Goal: Task Accomplishment & Management: Manage account settings

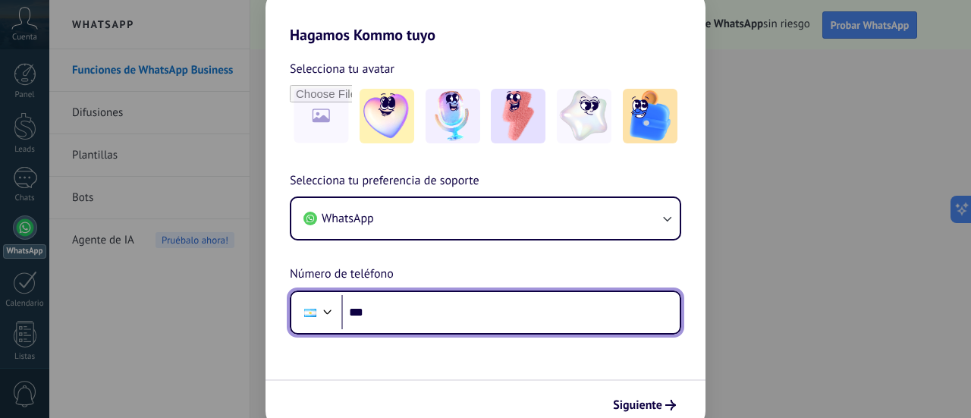
click at [418, 312] on input "***" at bounding box center [510, 312] width 338 height 35
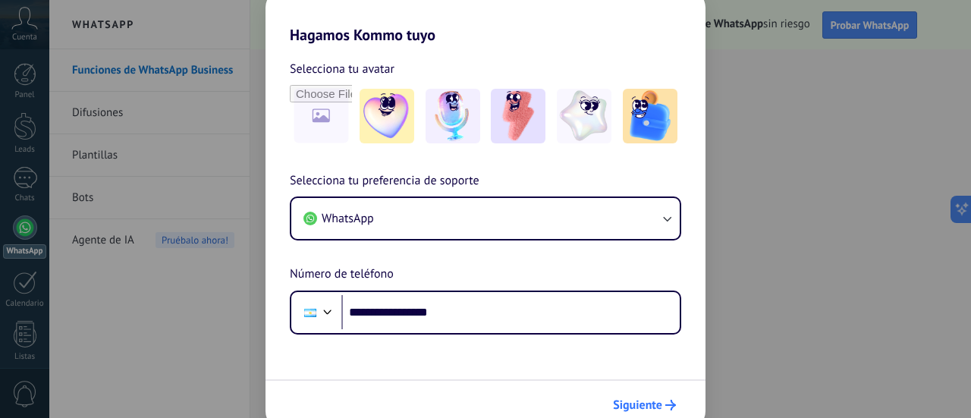
click at [630, 400] on span "Siguiente" at bounding box center [637, 405] width 49 height 11
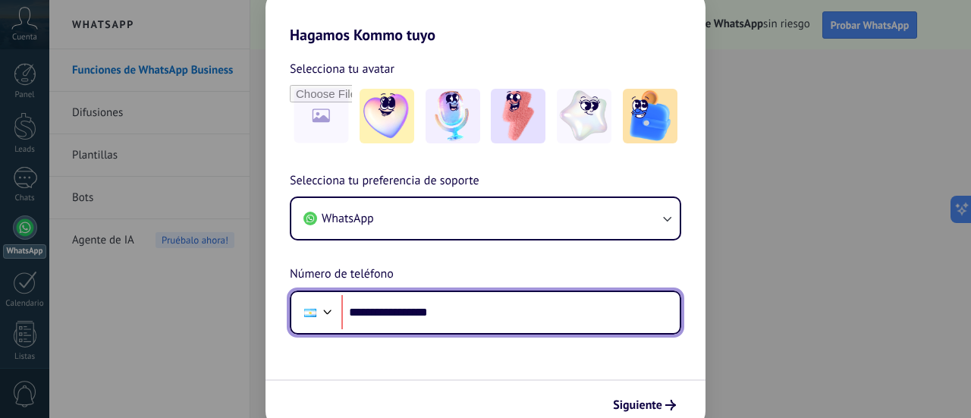
click at [391, 307] on input "**********" at bounding box center [510, 312] width 338 height 35
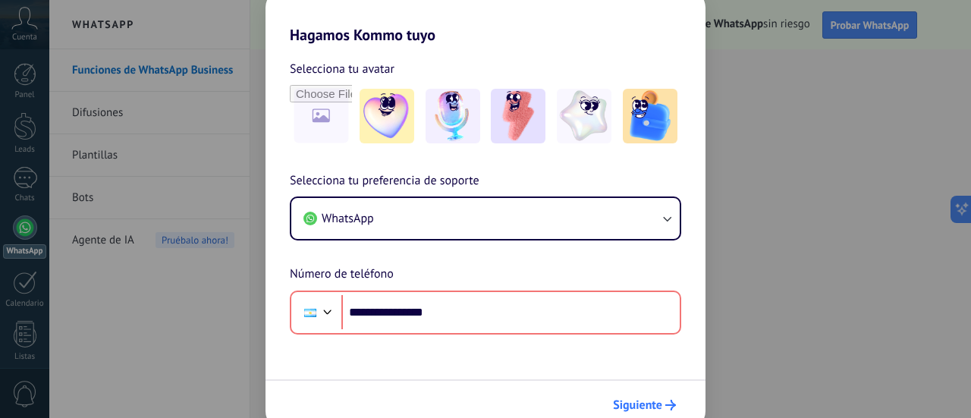
click at [622, 400] on span "Siguiente" at bounding box center [637, 405] width 49 height 11
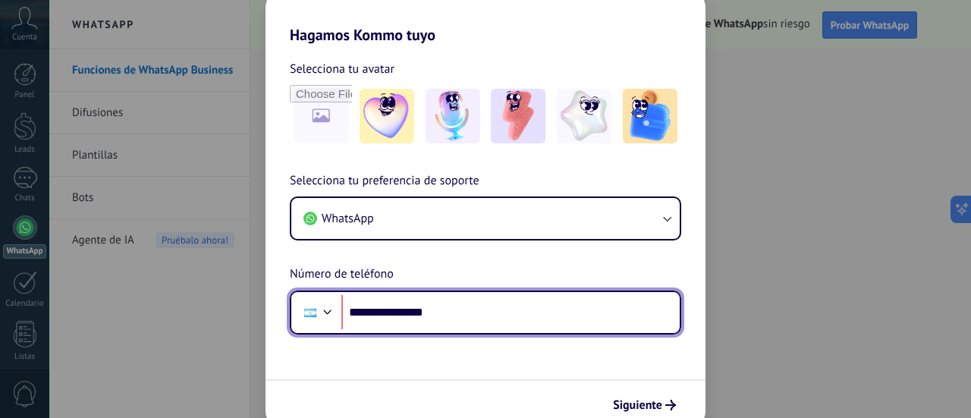
click at [384, 312] on input "**********" at bounding box center [510, 312] width 338 height 35
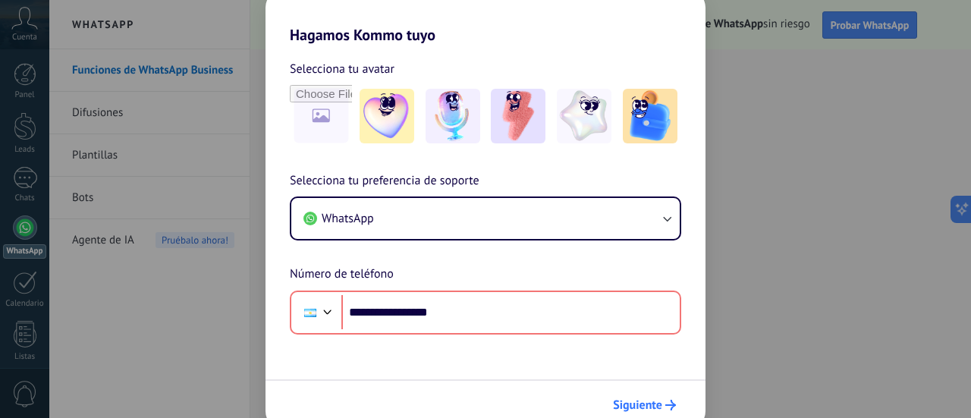
click at [633, 401] on span "Siguiente" at bounding box center [637, 405] width 49 height 11
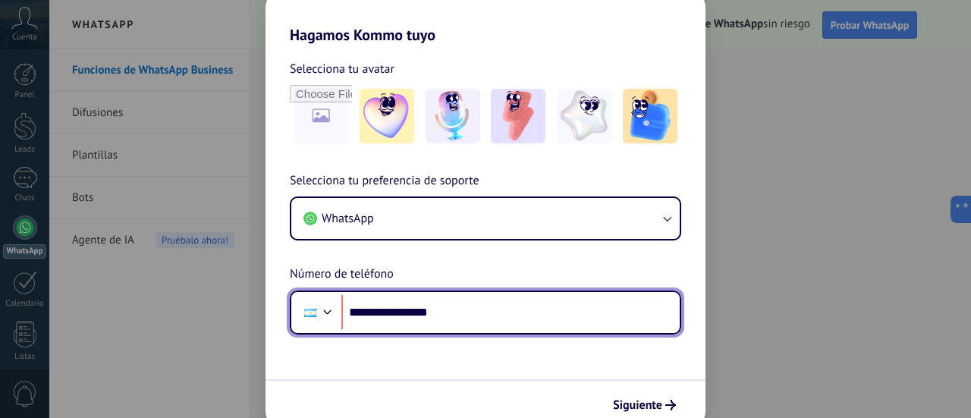
click at [390, 314] on input "**********" at bounding box center [510, 312] width 338 height 35
click at [377, 315] on input "**********" at bounding box center [510, 312] width 338 height 35
click at [417, 319] on input "**********" at bounding box center [510, 312] width 338 height 35
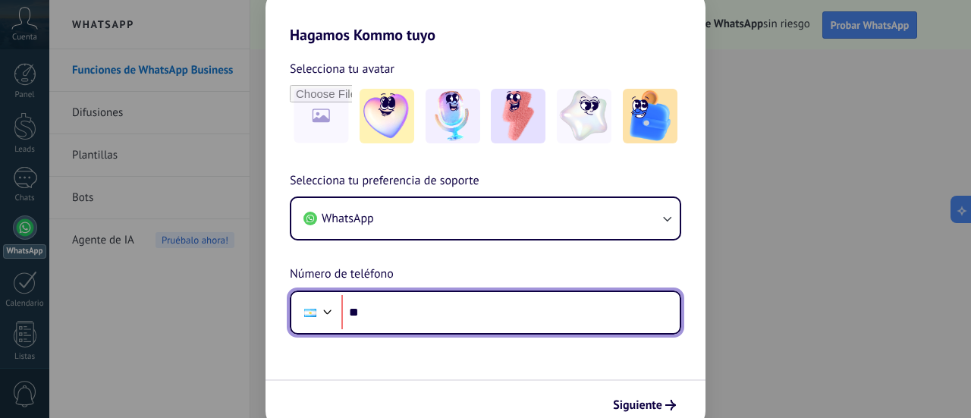
type input "**"
click at [333, 310] on div at bounding box center [328, 310] width 18 height 18
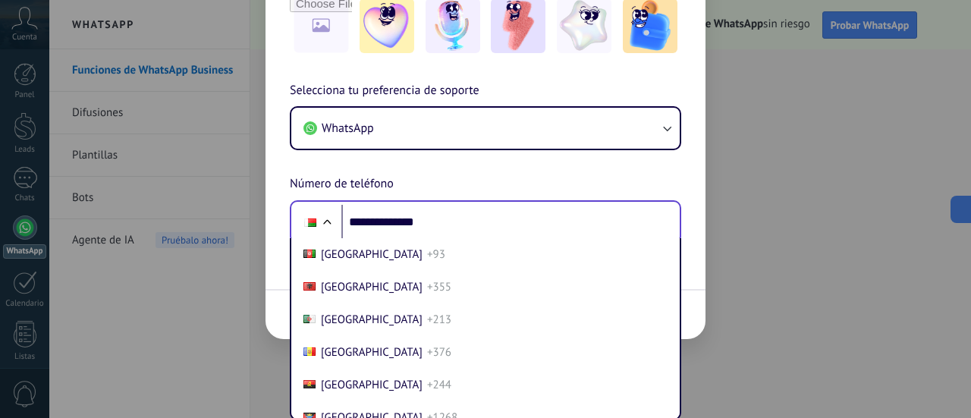
scroll to position [3499, 0]
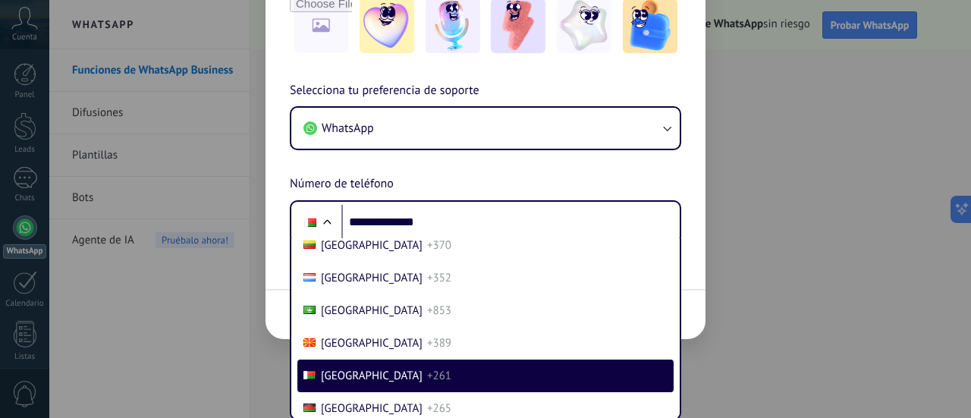
click at [411, 178] on div "**********" at bounding box center [485, 162] width 440 height 163
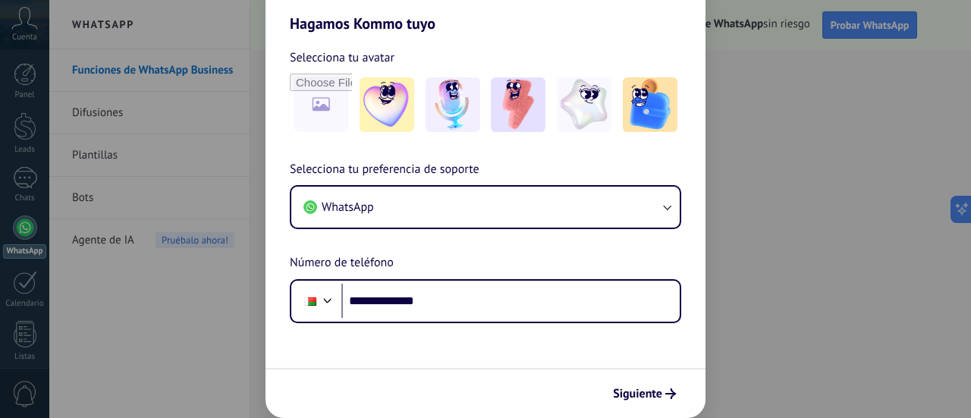
scroll to position [11, 0]
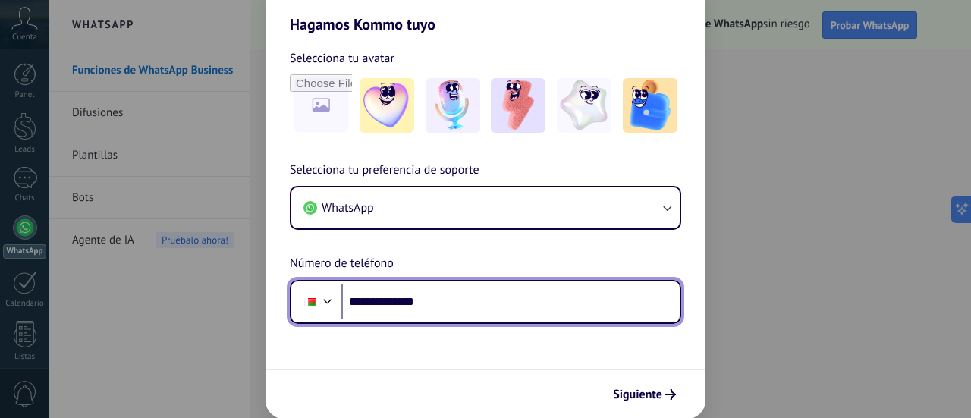
click at [355, 300] on input "**********" at bounding box center [510, 301] width 338 height 35
type input "**********"
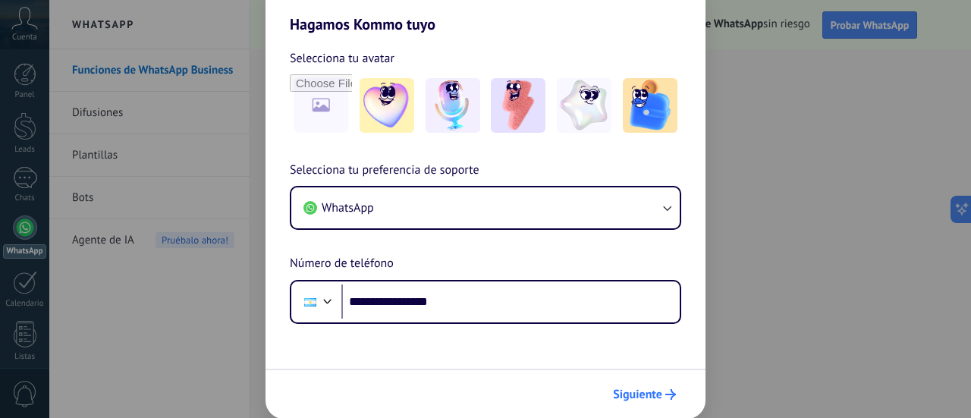
click at [665, 388] on button "Siguiente" at bounding box center [644, 395] width 77 height 26
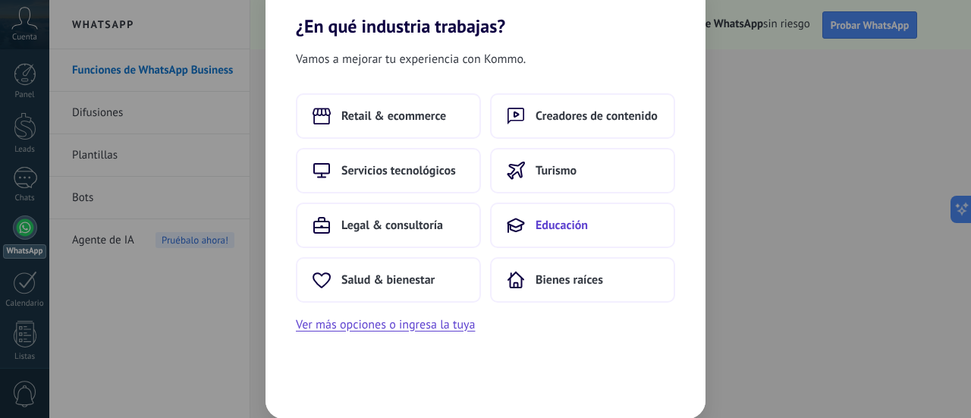
click at [586, 213] on button "Educación" at bounding box center [582, 226] width 185 height 46
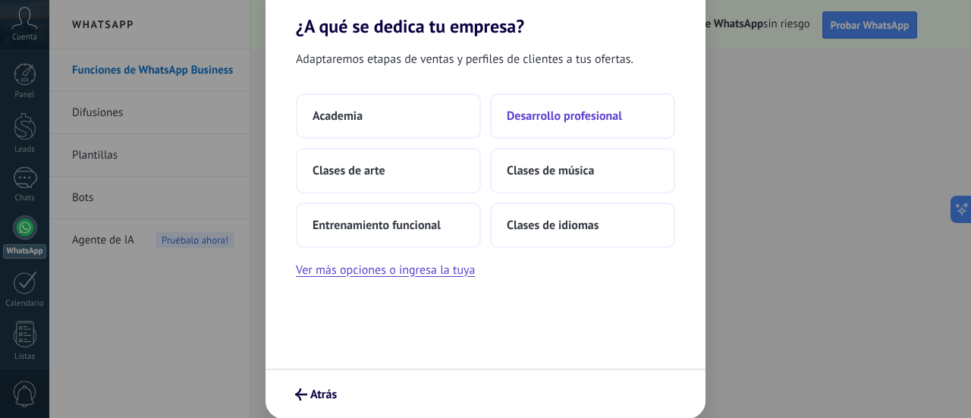
click at [544, 131] on button "Desarrollo profesional" at bounding box center [582, 116] width 185 height 46
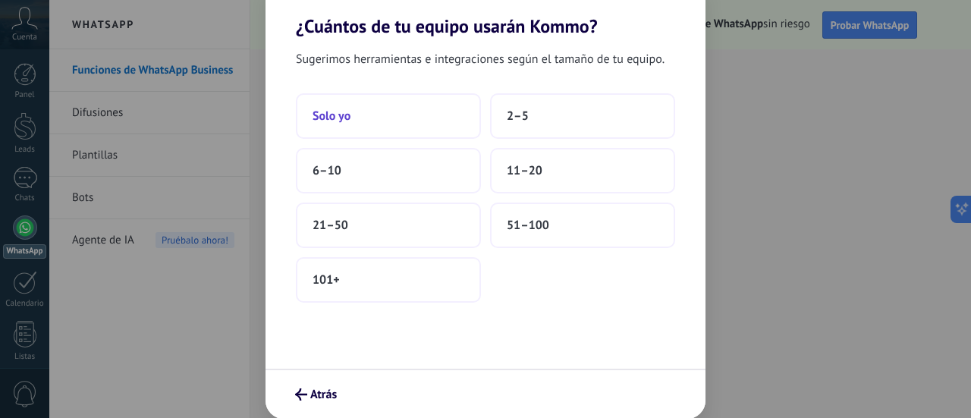
click at [441, 124] on button "Solo yo" at bounding box center [388, 116] width 185 height 46
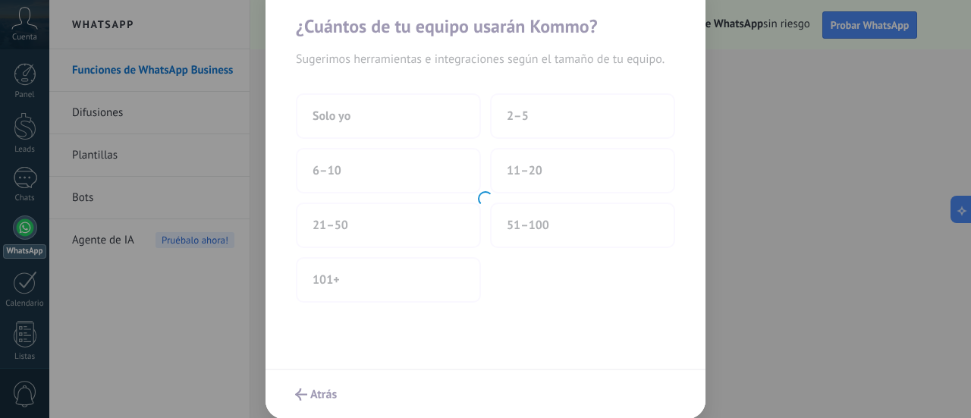
scroll to position [0, 0]
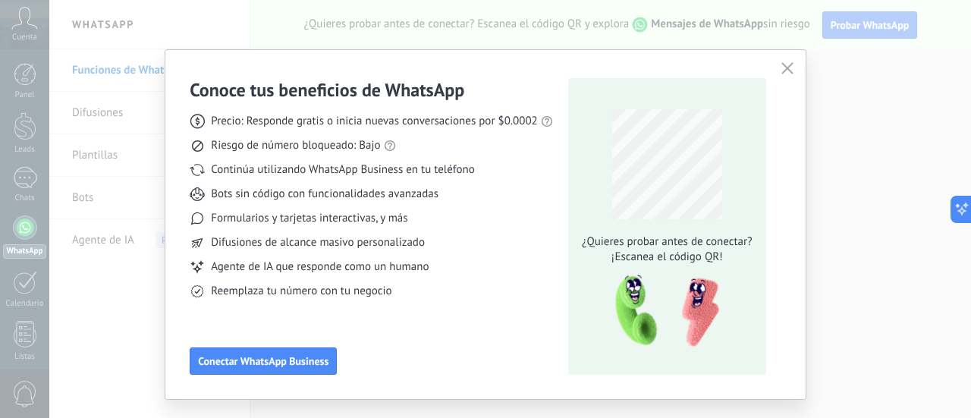
click at [787, 74] on icon "button" at bounding box center [787, 68] width 12 height 12
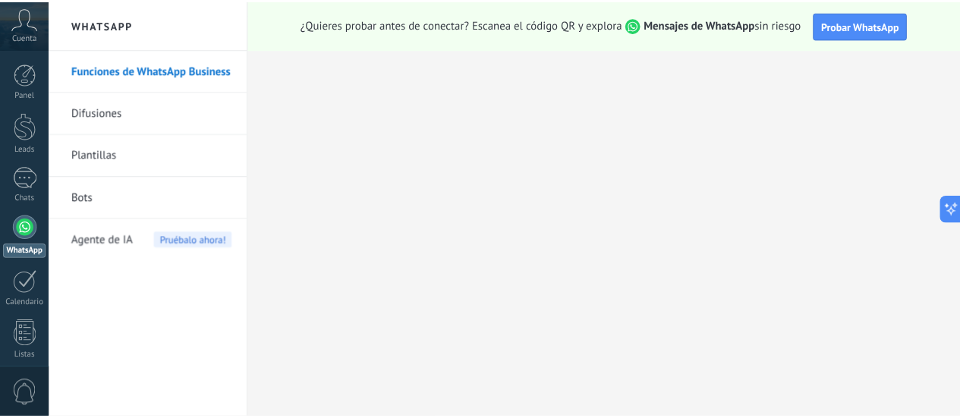
scroll to position [212, 0]
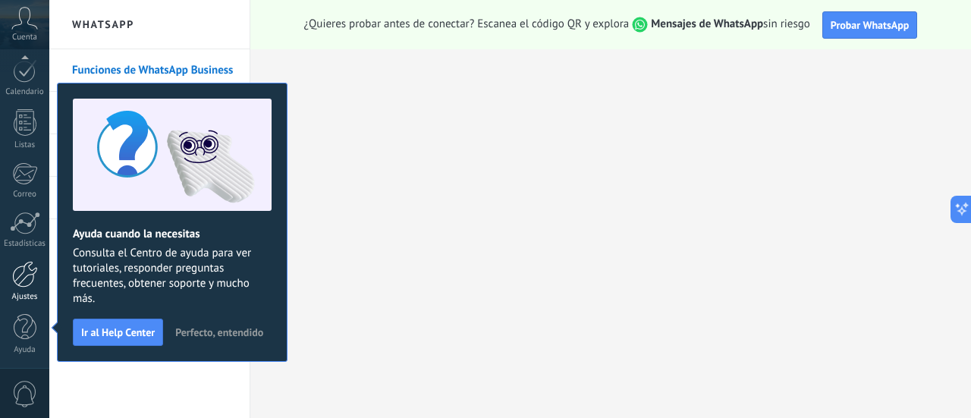
click at [28, 274] on div at bounding box center [25, 274] width 26 height 27
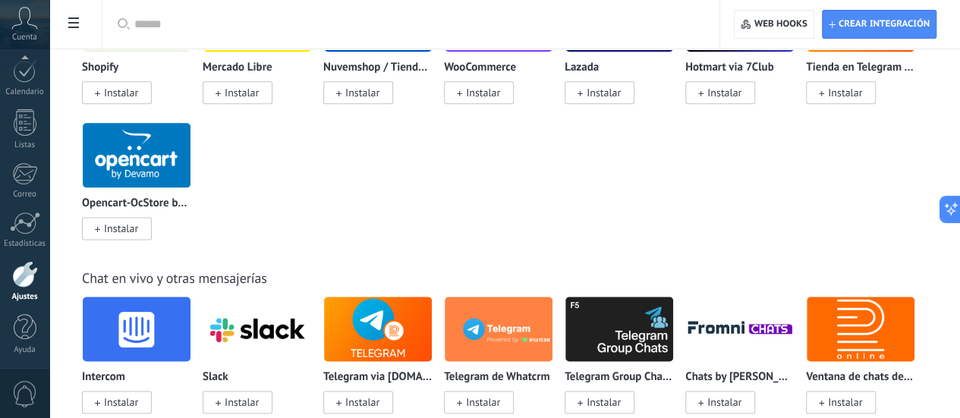
scroll to position [910, 0]
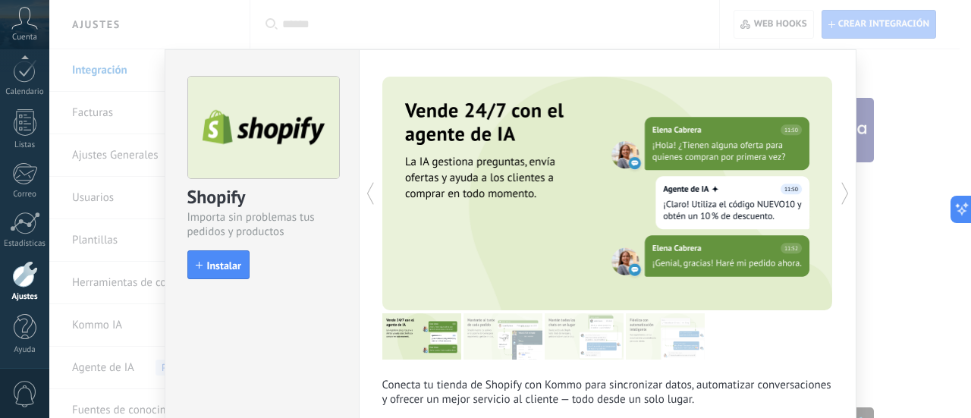
click at [906, 190] on div "Shopify Importa sin problemas tus pedidos y productos install Instalar Conecta …" at bounding box center [510, 209] width 922 height 418
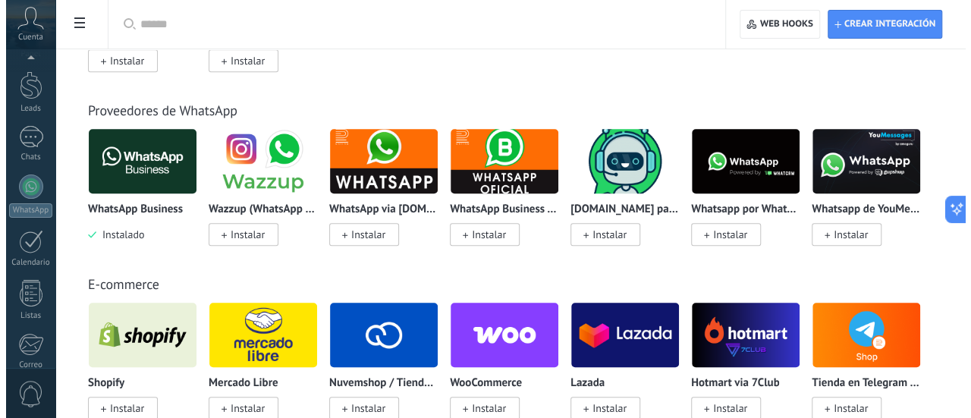
scroll to position [3803, 0]
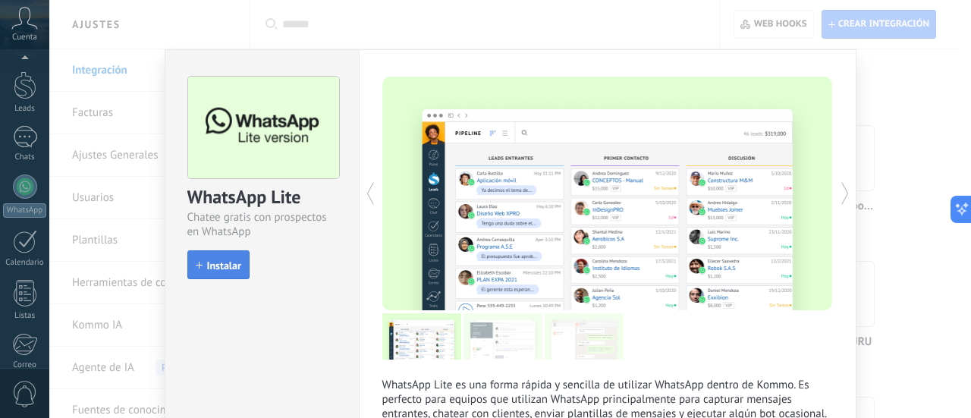
click at [226, 256] on button "Instalar" at bounding box center [218, 264] width 62 height 29
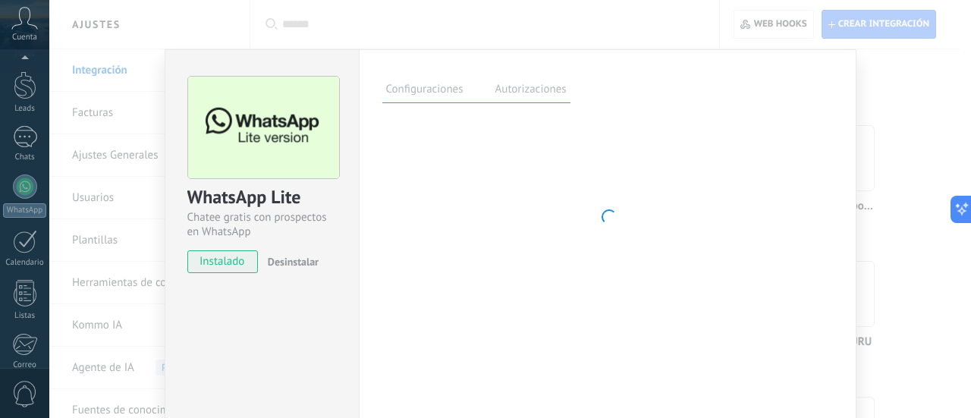
click at [226, 256] on span "instalado" at bounding box center [222, 261] width 69 height 23
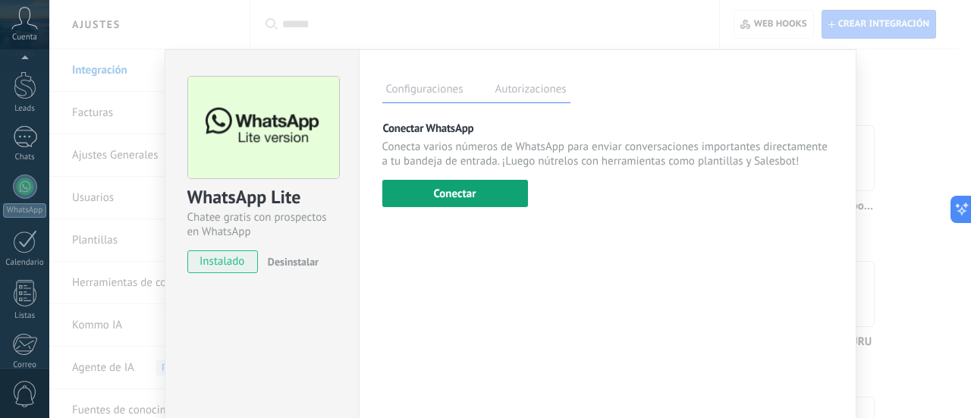
click at [474, 192] on button "Conectar" at bounding box center [455, 193] width 146 height 27
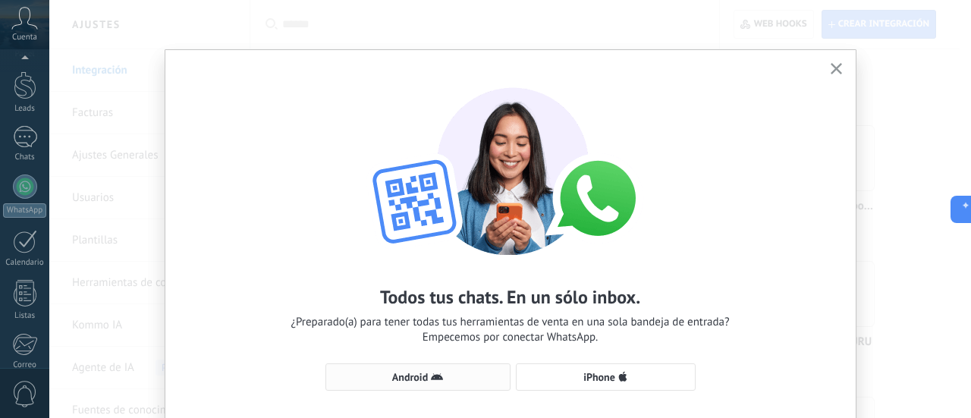
click at [448, 385] on button "Android" at bounding box center [417, 376] width 185 height 27
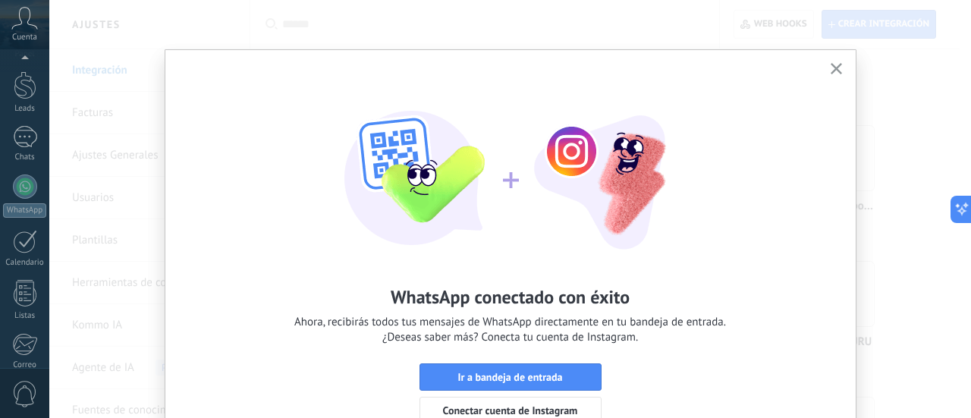
click at [414, 374] on div "WhatsApp conectado con éxito Ahora, recibirás todos tus mensajes de WhatsApp di…" at bounding box center [510, 248] width 690 height 397
click at [437, 369] on button "Ir a bandeja de entrada" at bounding box center [510, 376] width 182 height 27
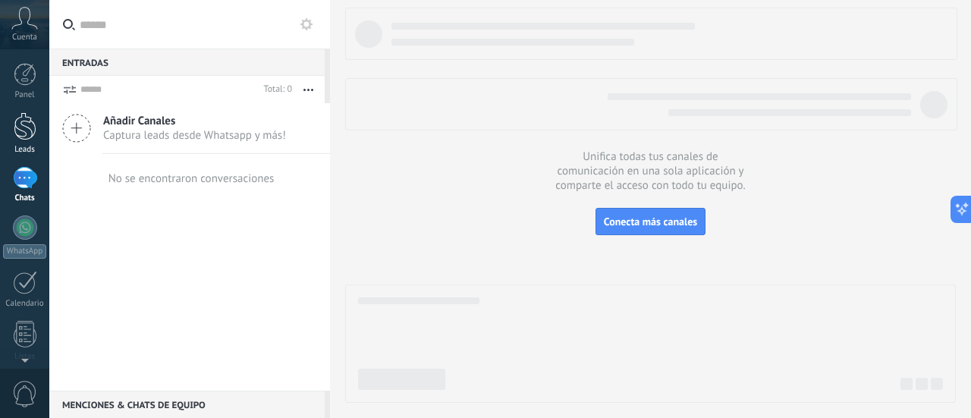
click at [20, 139] on div at bounding box center [25, 126] width 23 height 28
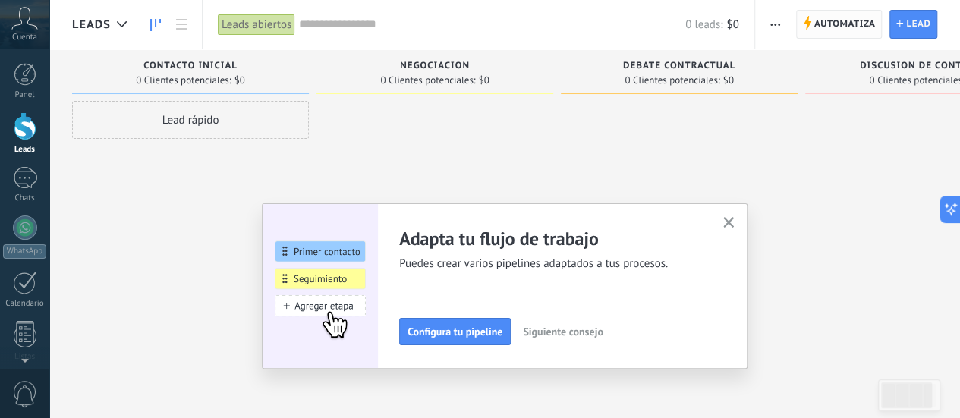
click at [851, 33] on span "Automatiza" at bounding box center [844, 24] width 61 height 27
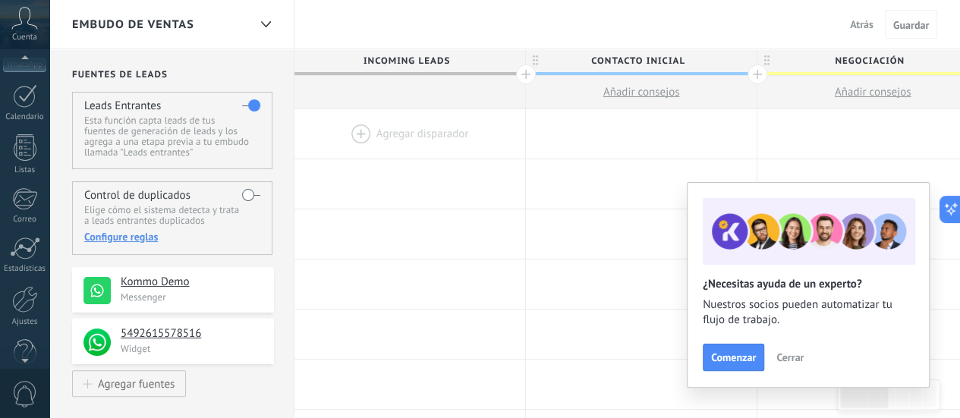
scroll to position [212, 0]
click at [19, 281] on div at bounding box center [25, 274] width 26 height 27
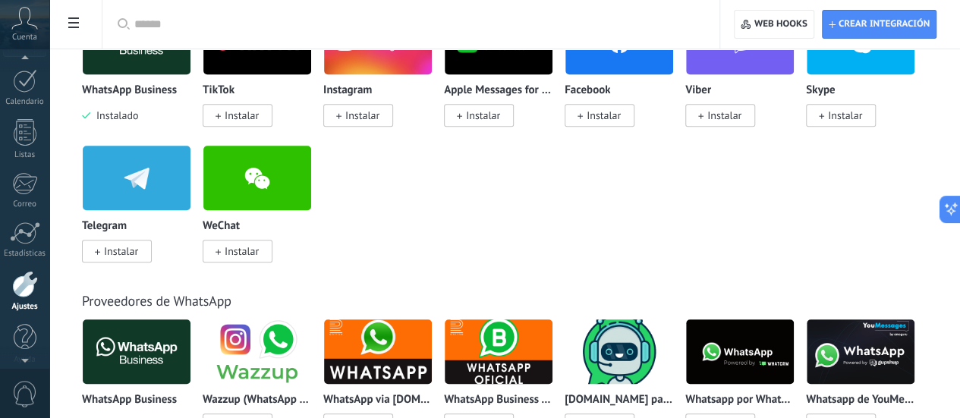
scroll to position [190, 0]
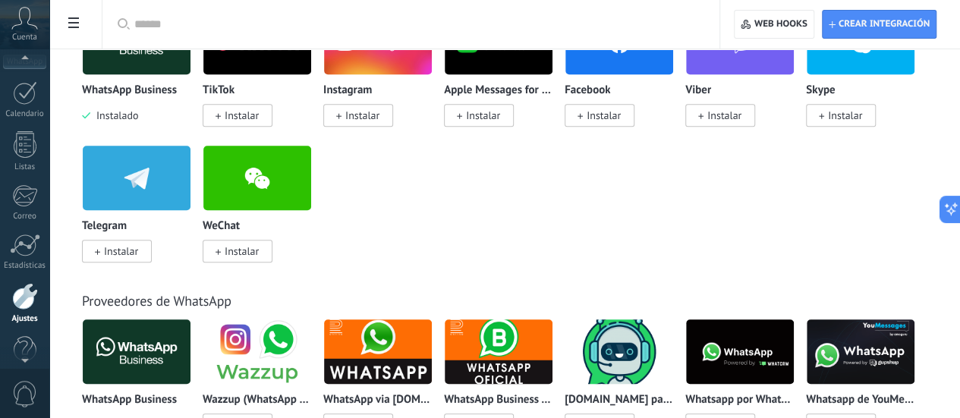
click at [29, 27] on icon at bounding box center [24, 18] width 27 height 23
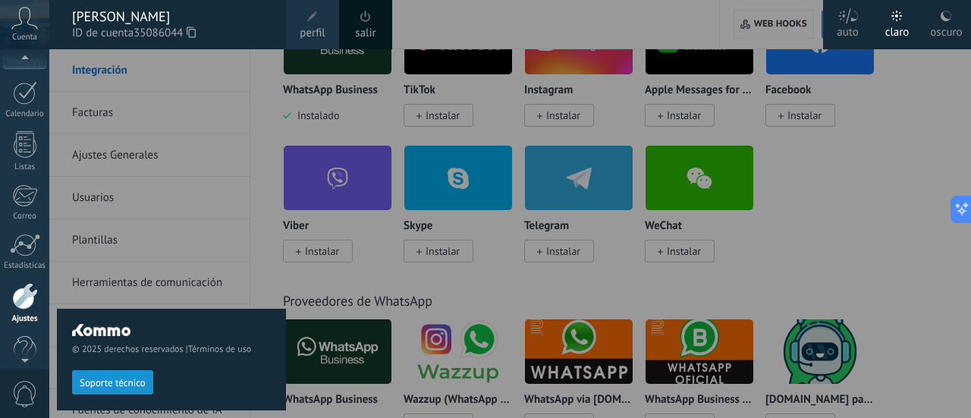
click at [902, 237] on div at bounding box center [534, 209] width 971 height 418
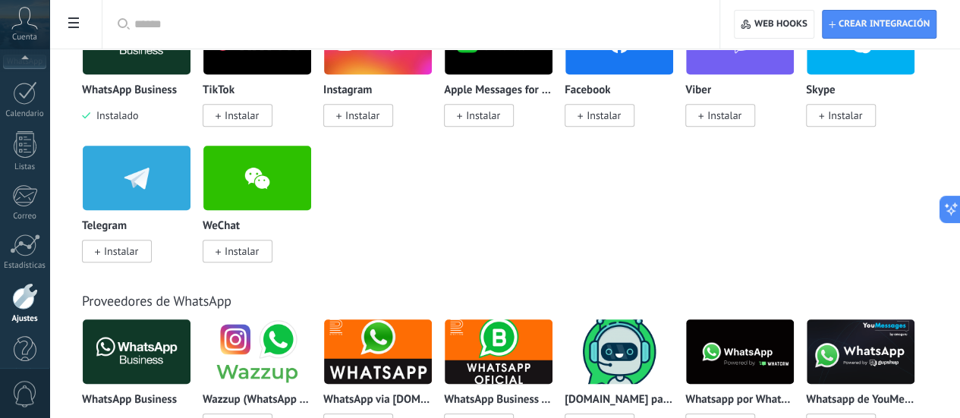
scroll to position [212, 0]
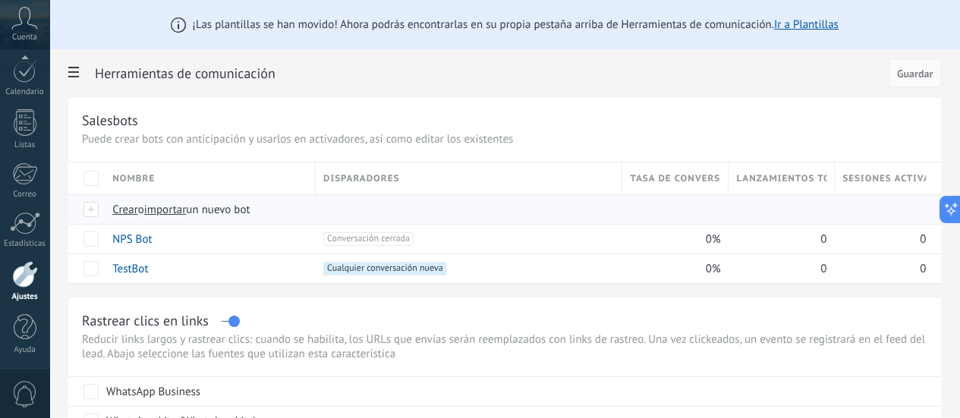
click at [187, 209] on span "importar" at bounding box center [165, 210] width 42 height 14
click at [0, 0] on input "importar un nuevo bot" at bounding box center [0, 0] width 0 height 0
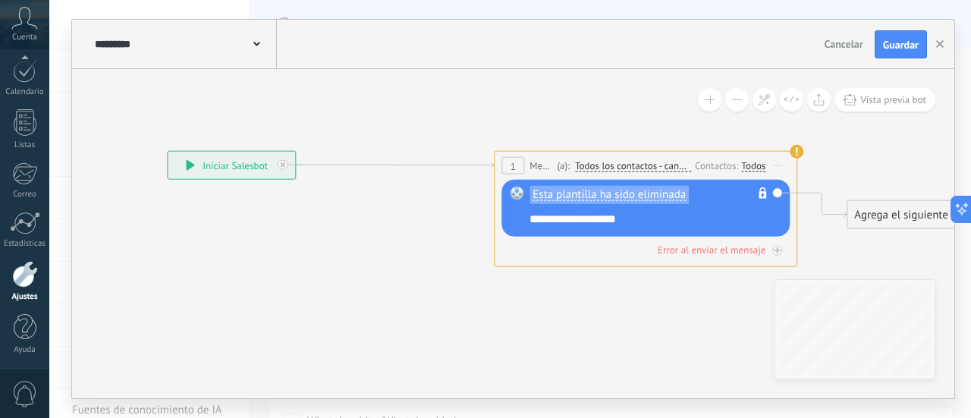
drag, startPoint x: 692, startPoint y: 271, endPoint x: 315, endPoint y: 254, distance: 377.4
click at [315, 254] on icon at bounding box center [548, 208] width 1521 height 873
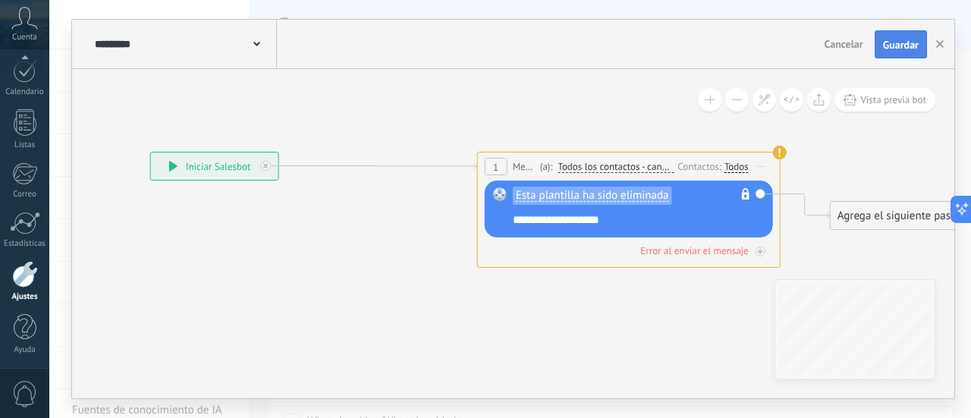
click at [892, 32] on button "Guardar" at bounding box center [901, 44] width 52 height 29
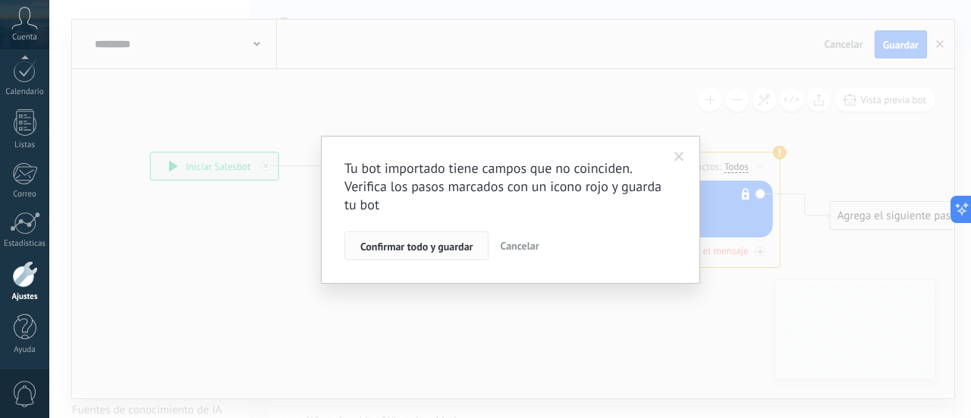
click at [394, 254] on button "Confirmar todo y guardar" at bounding box center [416, 245] width 144 height 29
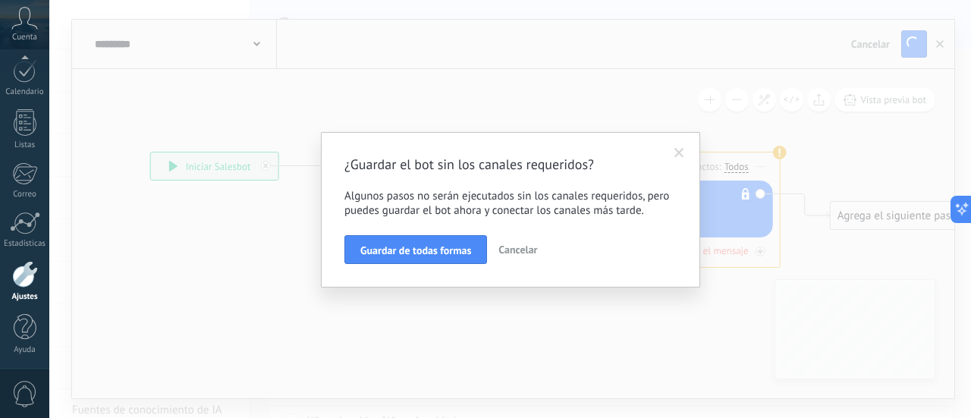
click at [394, 254] on span "Guardar de todas formas" at bounding box center [415, 250] width 111 height 11
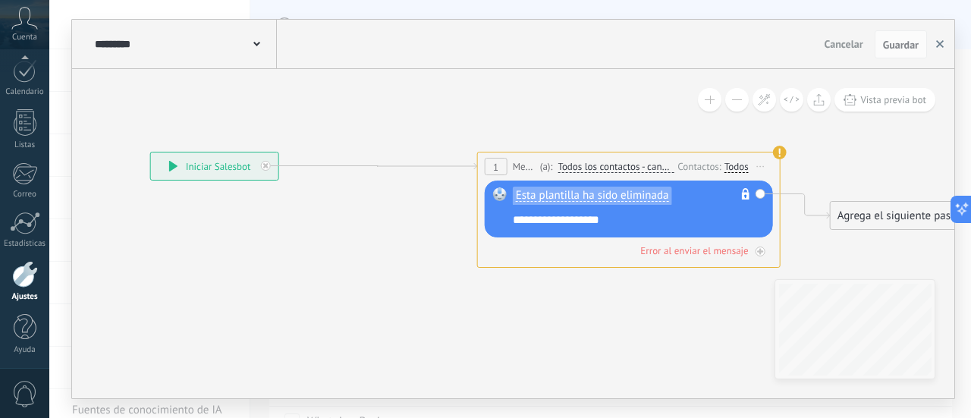
click at [937, 43] on icon "button" at bounding box center [940, 44] width 8 height 8
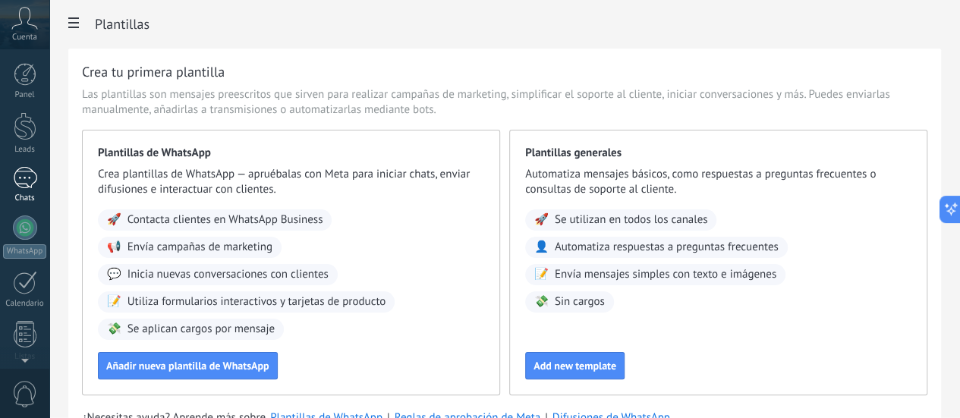
click at [26, 179] on div at bounding box center [25, 178] width 24 height 22
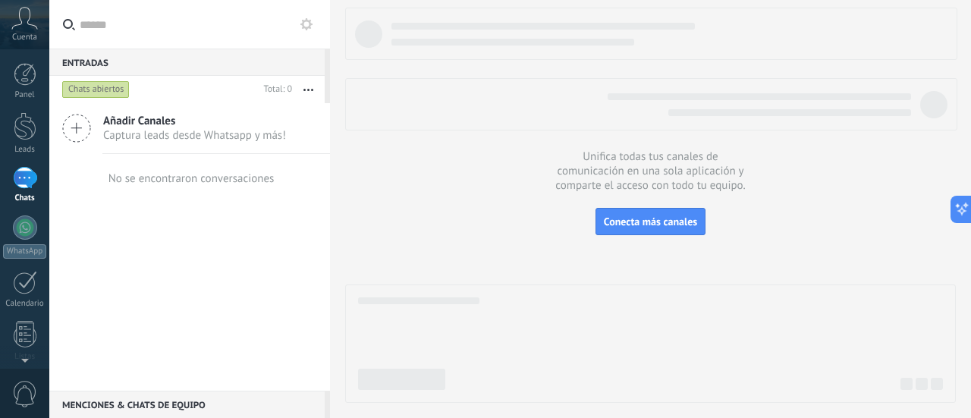
click at [121, 124] on span "Añadir Canales" at bounding box center [194, 121] width 183 height 14
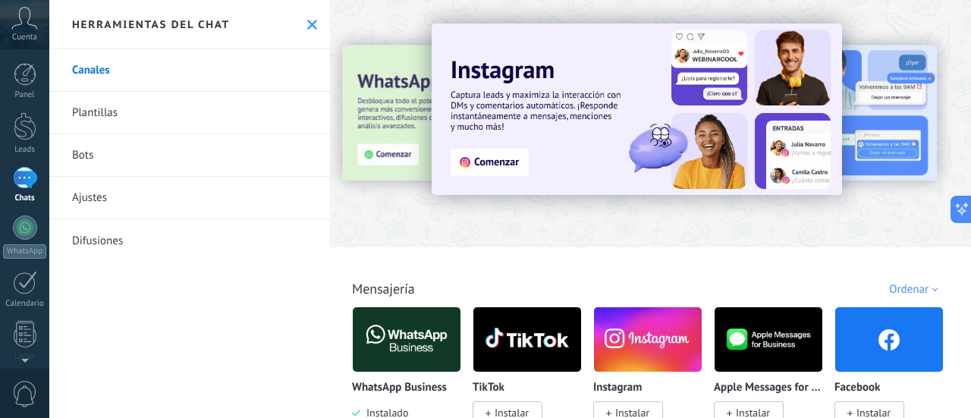
click at [311, 20] on use at bounding box center [312, 25] width 10 height 10
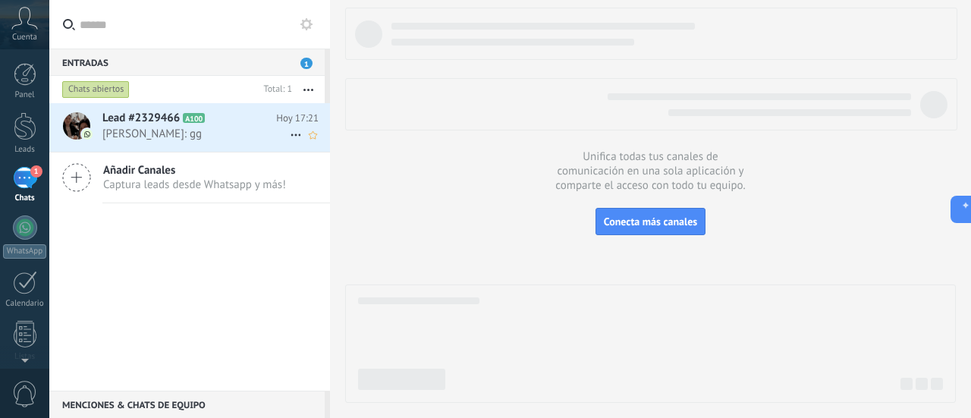
click at [168, 131] on span "[PERSON_NAME]: gg" at bounding box center [195, 134] width 187 height 14
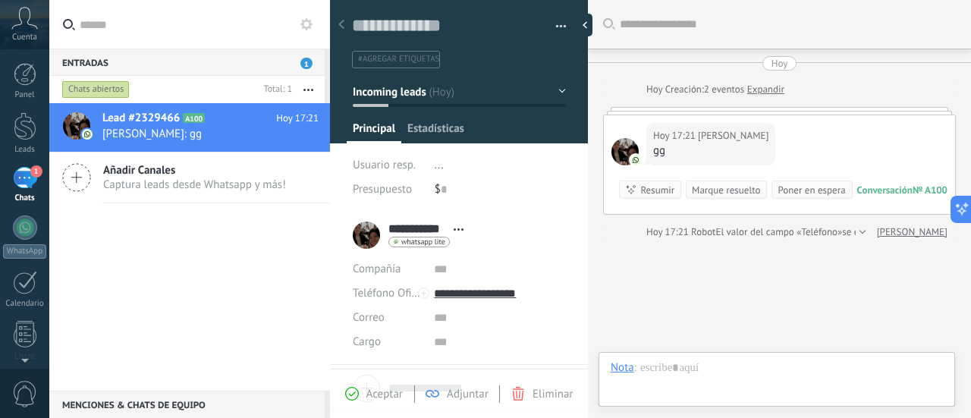
scroll to position [23, 0]
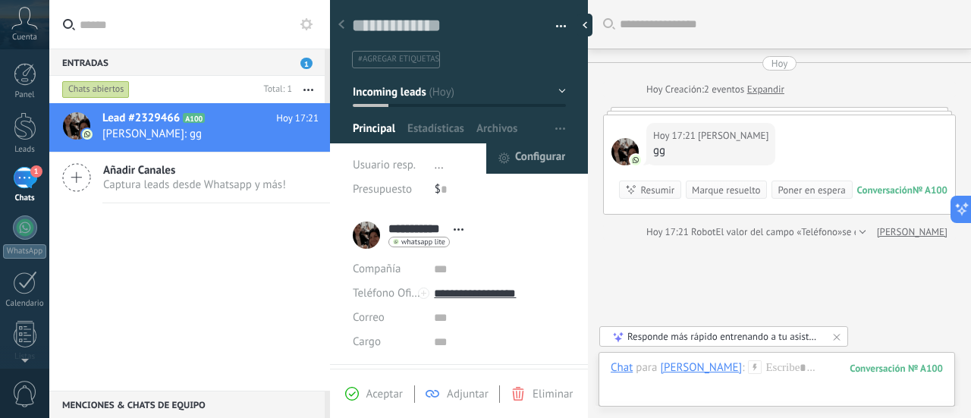
click at [539, 153] on span "Configurar" at bounding box center [540, 158] width 50 height 30
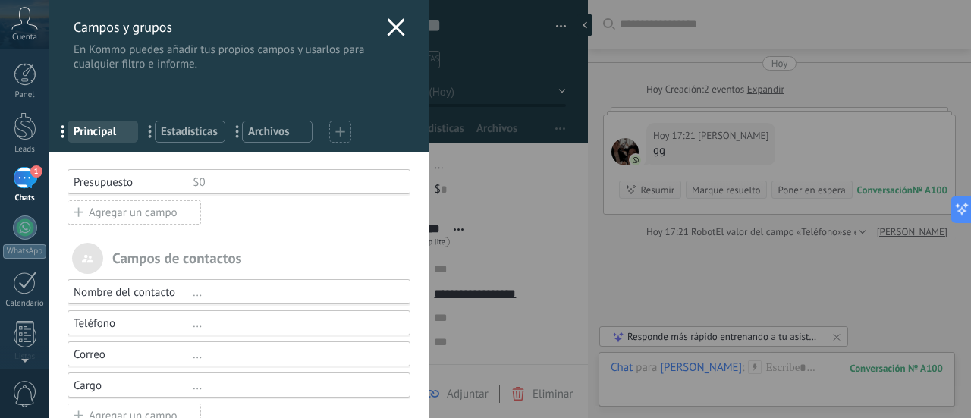
click at [335, 131] on icon at bounding box center [340, 132] width 10 height 10
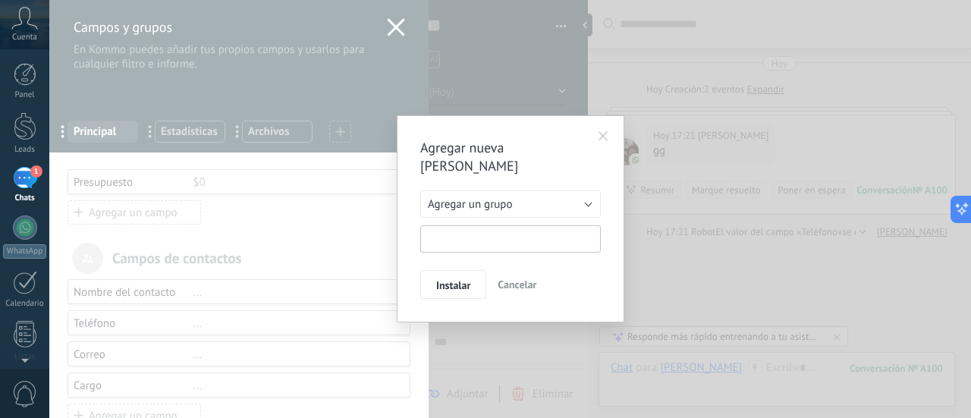
click at [429, 225] on input "text" at bounding box center [510, 238] width 181 height 27
type input "**********"
click at [458, 270] on button "Instalar" at bounding box center [453, 284] width 66 height 29
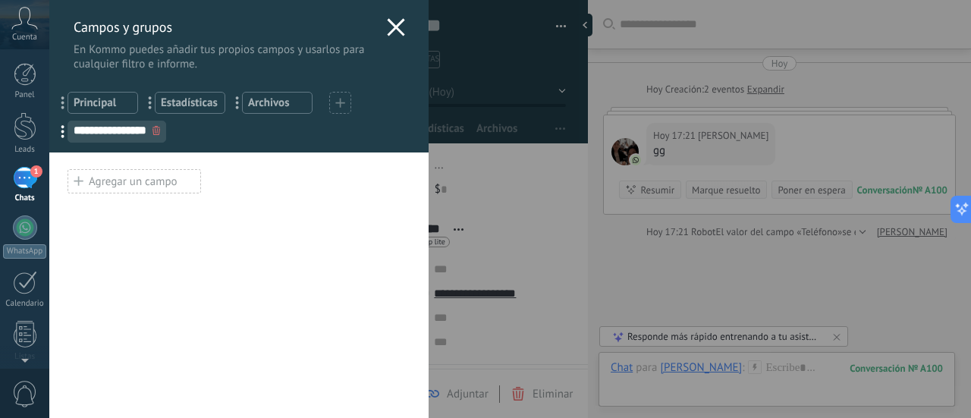
click at [103, 186] on div "Agregar un campo" at bounding box center [135, 181] width 134 height 24
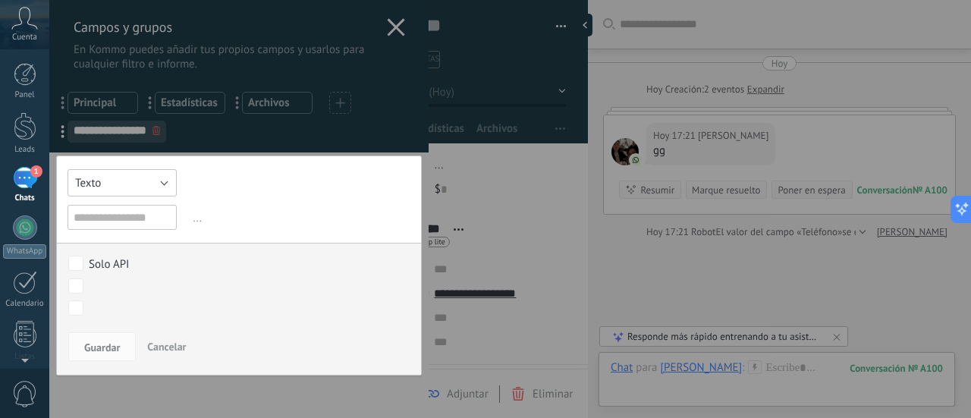
click at [124, 179] on button "Texto" at bounding box center [122, 182] width 109 height 27
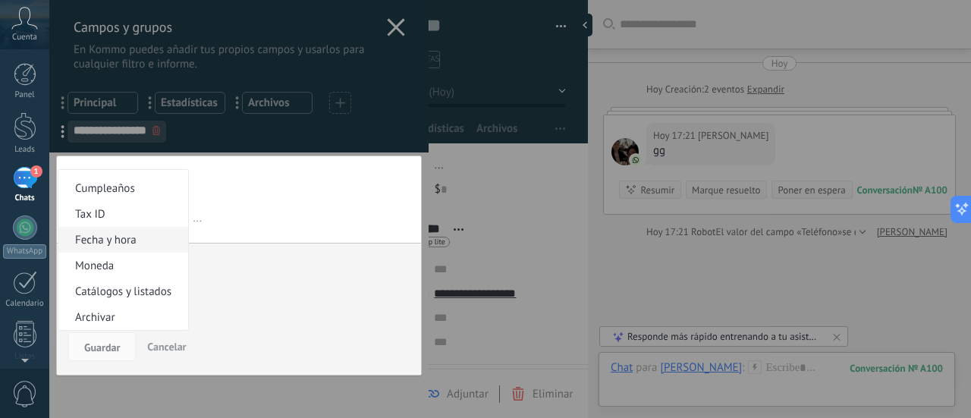
scroll to position [0, 0]
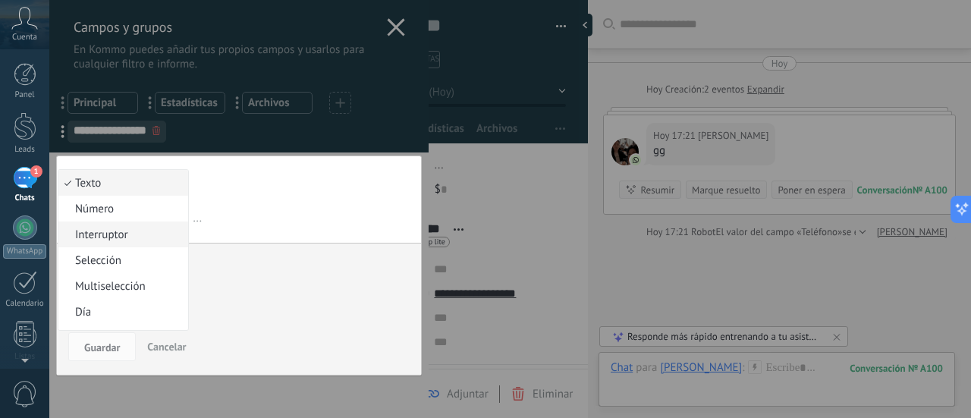
click at [118, 233] on span "Interruptor" at bounding box center [120, 235] width 125 height 14
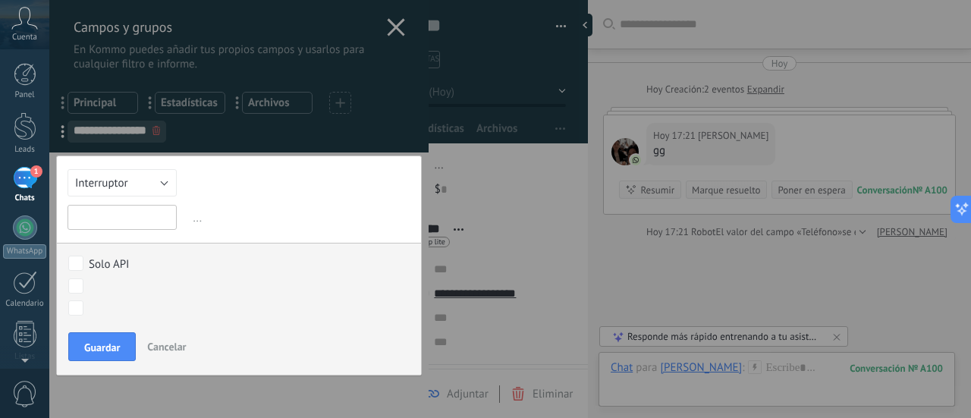
click at [115, 215] on input "text" at bounding box center [122, 217] width 109 height 25
paste input "**********"
type input "**********"
click at [123, 338] on button "Guardar" at bounding box center [102, 346] width 68 height 29
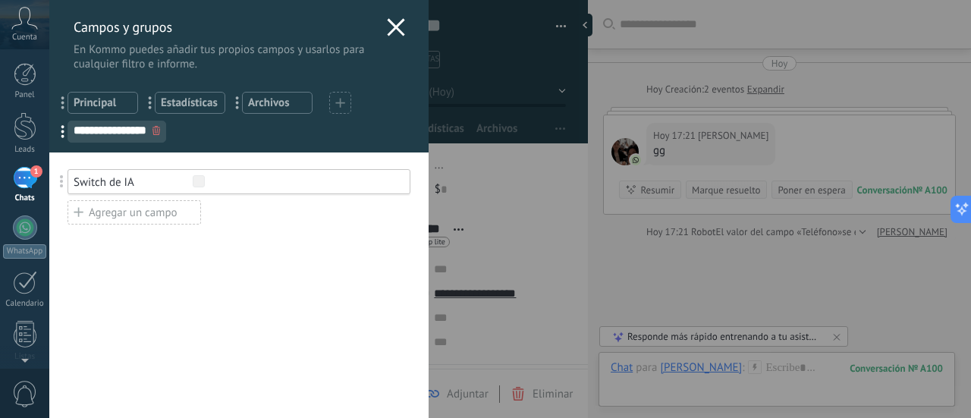
click at [109, 207] on div "Agregar un campo" at bounding box center [135, 212] width 134 height 24
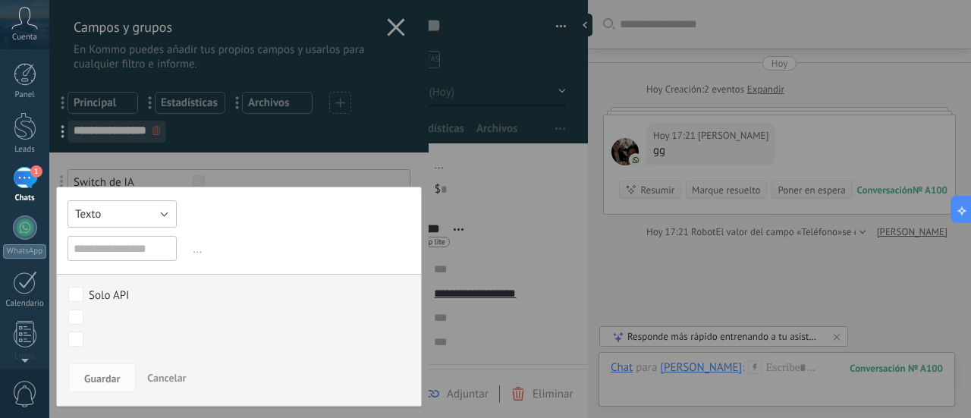
click at [143, 216] on button "Texto" at bounding box center [122, 213] width 109 height 27
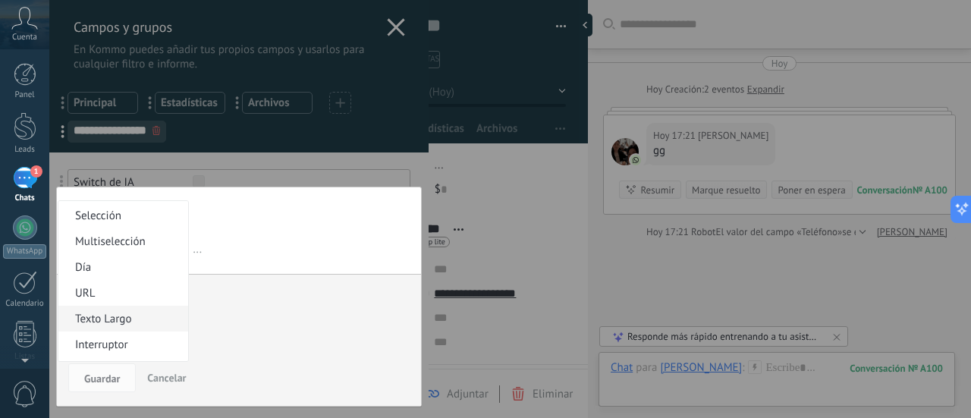
scroll to position [152, 0]
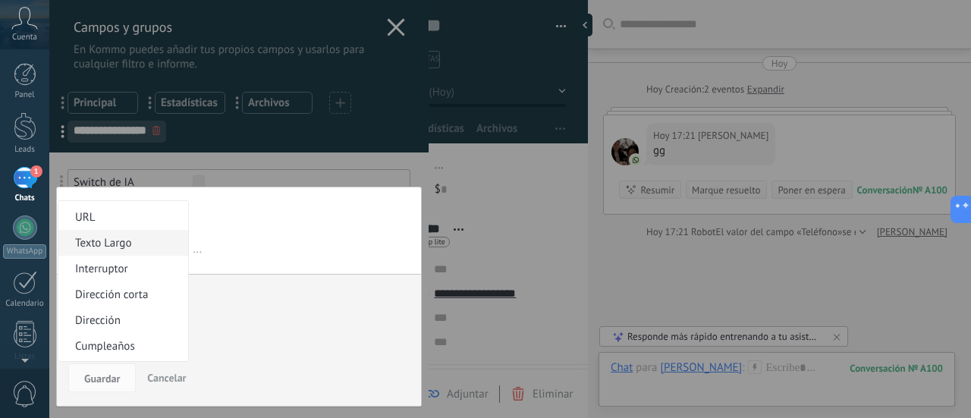
click at [134, 253] on li "Texto Largo" at bounding box center [123, 243] width 130 height 26
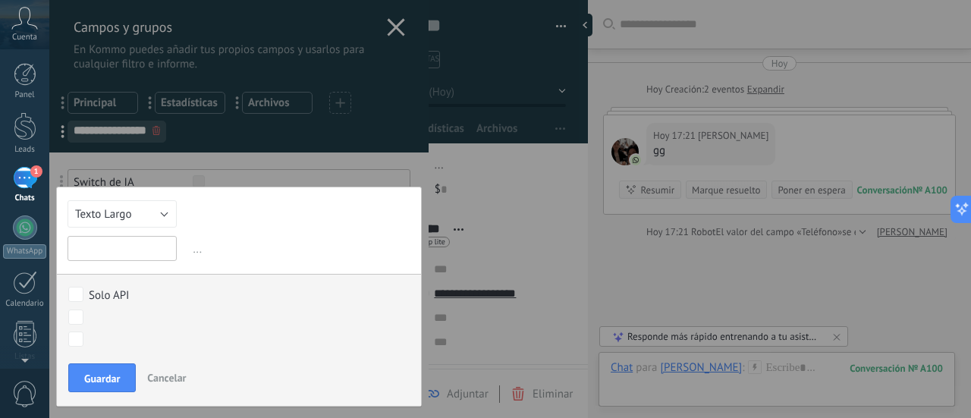
click at [134, 253] on input "text" at bounding box center [122, 248] width 109 height 25
paste input "**********"
type input "**********"
click at [100, 374] on span "Guardar" at bounding box center [102, 378] width 36 height 11
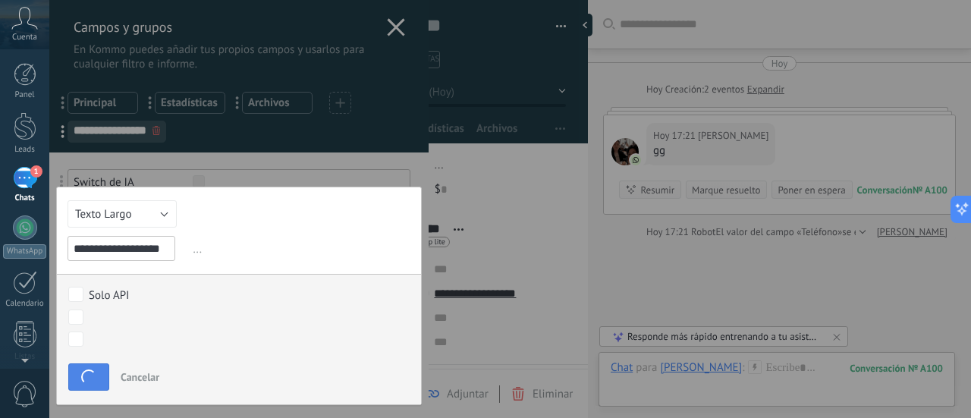
scroll to position [0, 0]
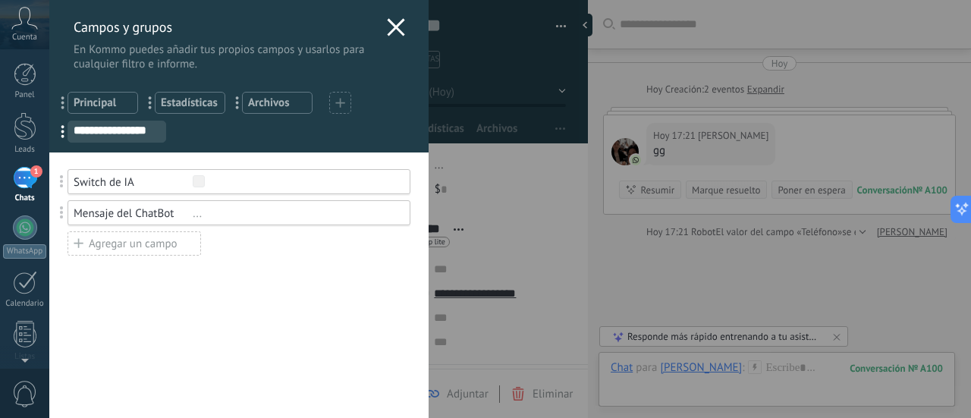
drag, startPoint x: 111, startPoint y: 130, endPoint x: 130, endPoint y: 118, distance: 23.2
click at [130, 118] on div "**********" at bounding box center [238, 115] width 379 height 76
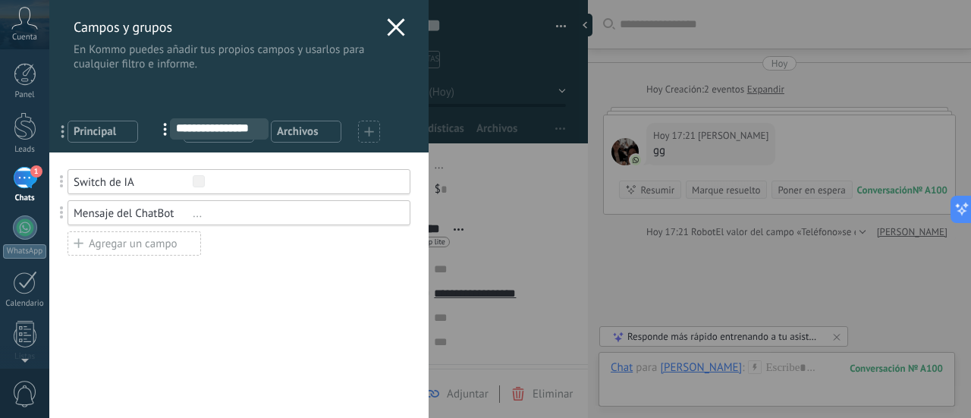
drag, startPoint x: 60, startPoint y: 128, endPoint x: 162, endPoint y: 125, distance: 102.4
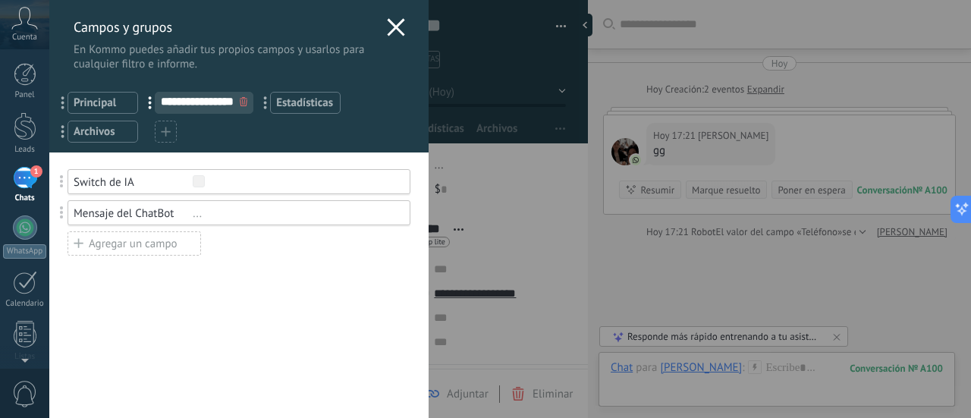
click at [391, 17] on div "Campos y grupos En Kommo puedes añadir tus propios campos y usarlos para cualqu…" at bounding box center [238, 35] width 379 height 71
click at [381, 24] on div "Campos y grupos En Kommo puedes añadir tus propios campos y usarlos para cualqu…" at bounding box center [238, 35] width 379 height 71
click at [389, 28] on use at bounding box center [395, 26] width 17 height 17
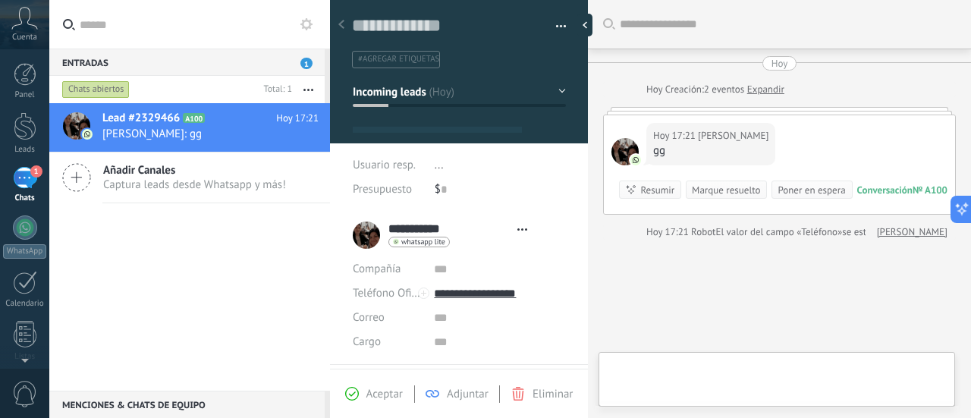
scroll to position [23, 0]
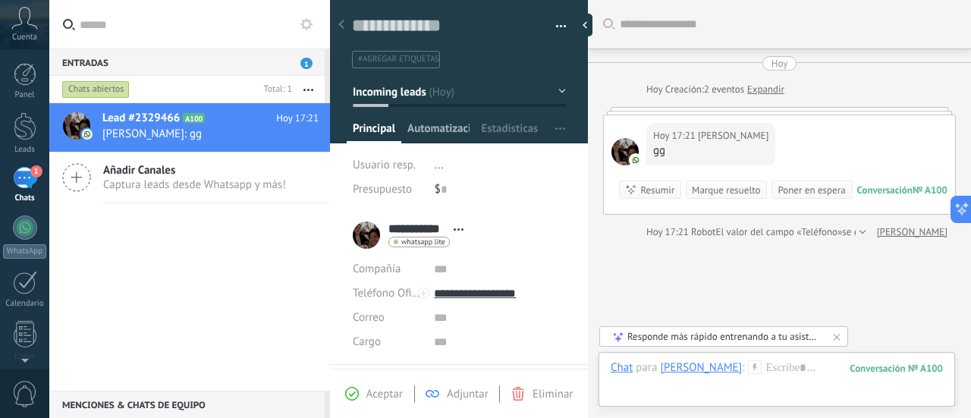
click at [442, 134] on span "Automatizaciones" at bounding box center [438, 132] width 62 height 22
type textarea "***"
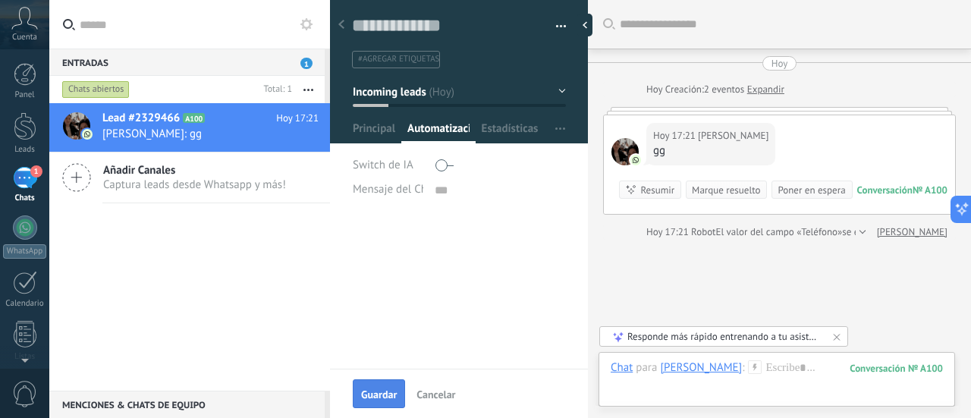
click at [382, 392] on span "Guardar" at bounding box center [379, 394] width 36 height 11
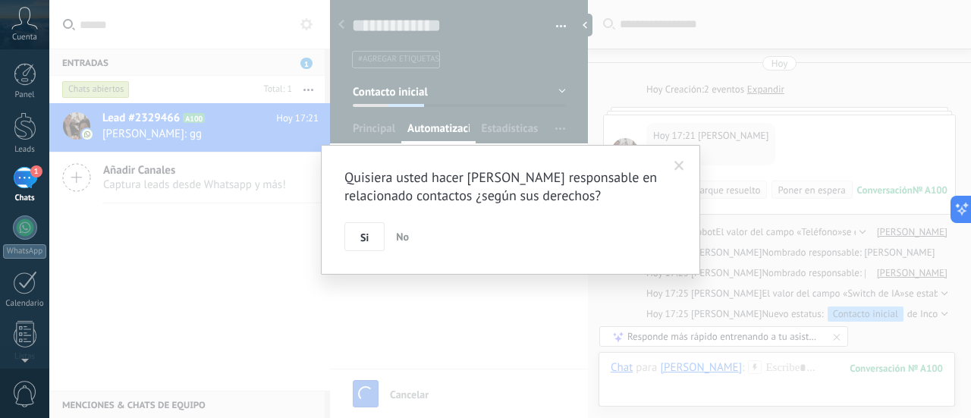
scroll to position [84, 0]
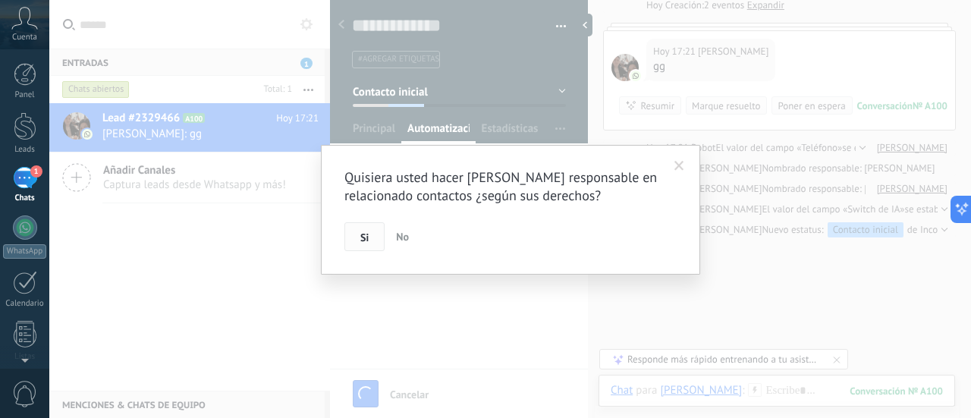
click at [375, 232] on button "Si" at bounding box center [364, 236] width 40 height 29
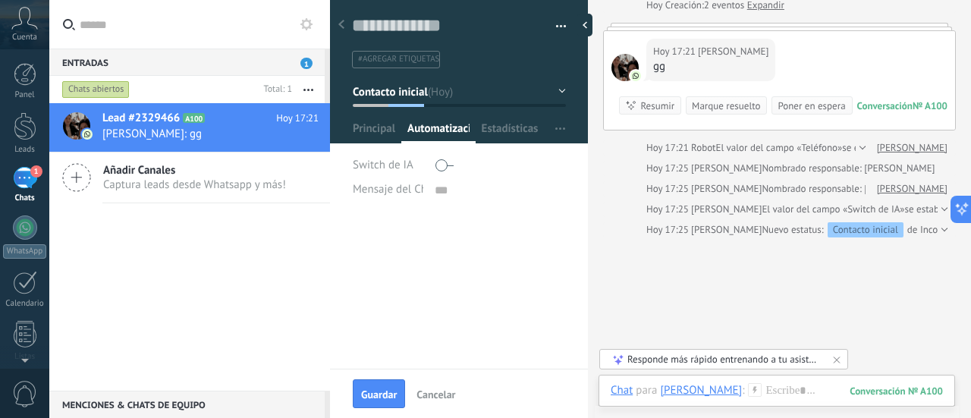
click at [35, 177] on span "1" at bounding box center [36, 171] width 12 height 12
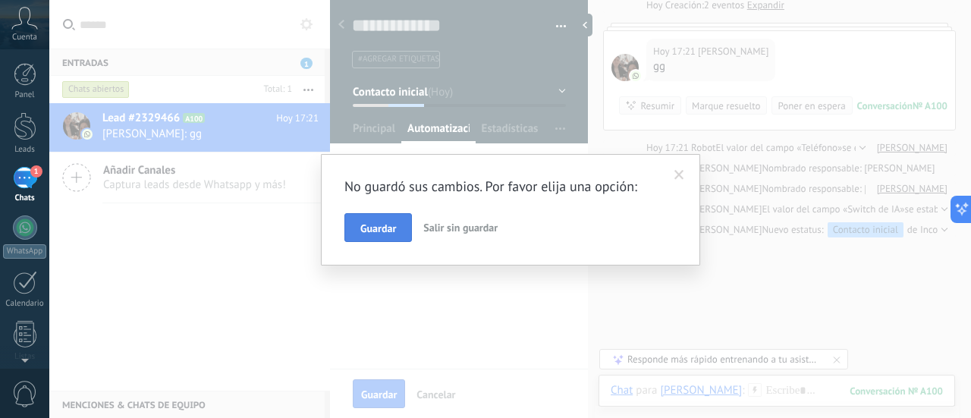
click at [372, 225] on span "Guardar" at bounding box center [378, 228] width 36 height 11
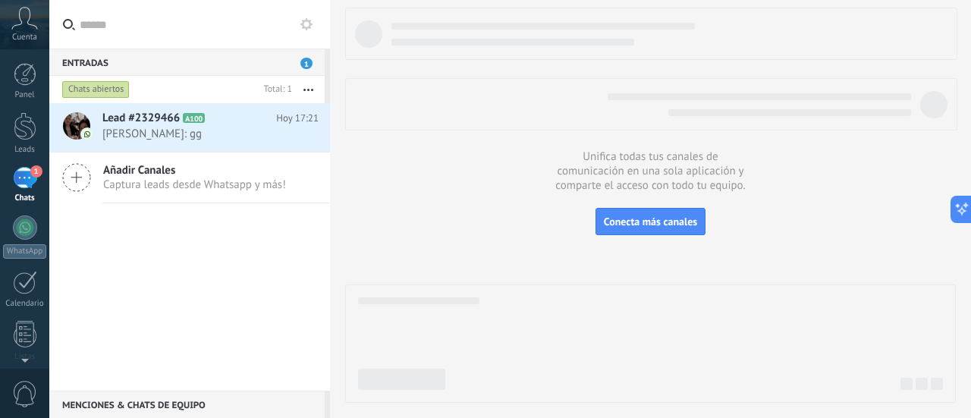
click at [308, 31] on button at bounding box center [306, 24] width 18 height 18
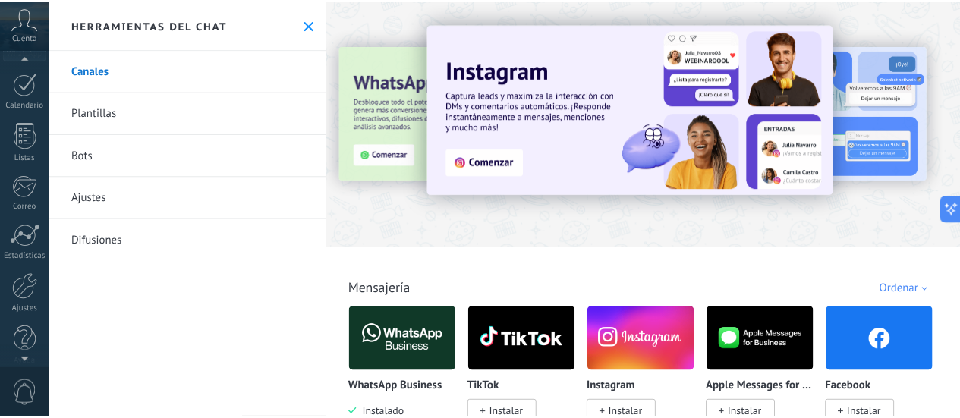
scroll to position [212, 0]
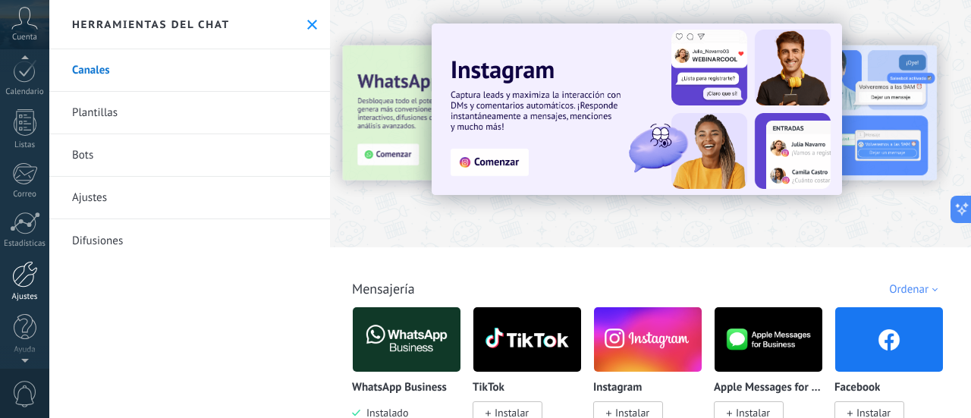
click at [20, 277] on div at bounding box center [25, 274] width 26 height 27
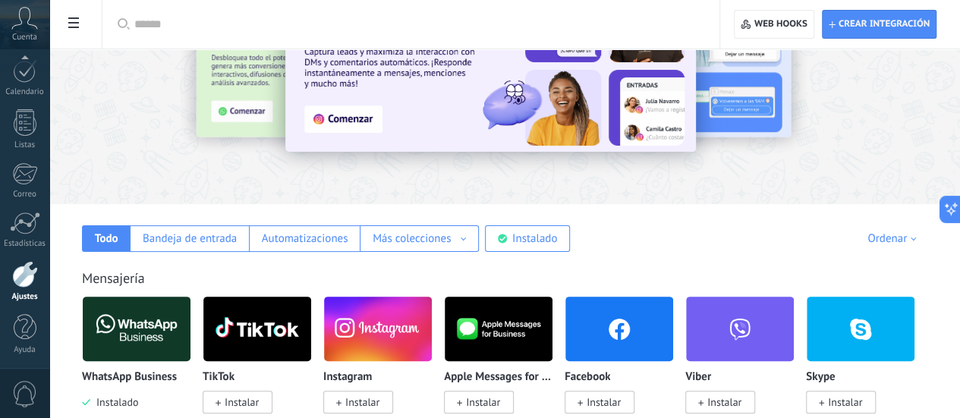
scroll to position [228, 0]
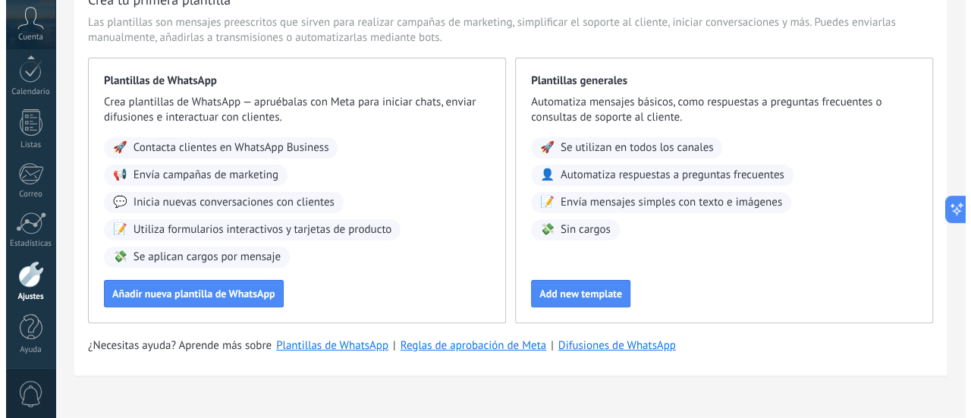
scroll to position [108, 0]
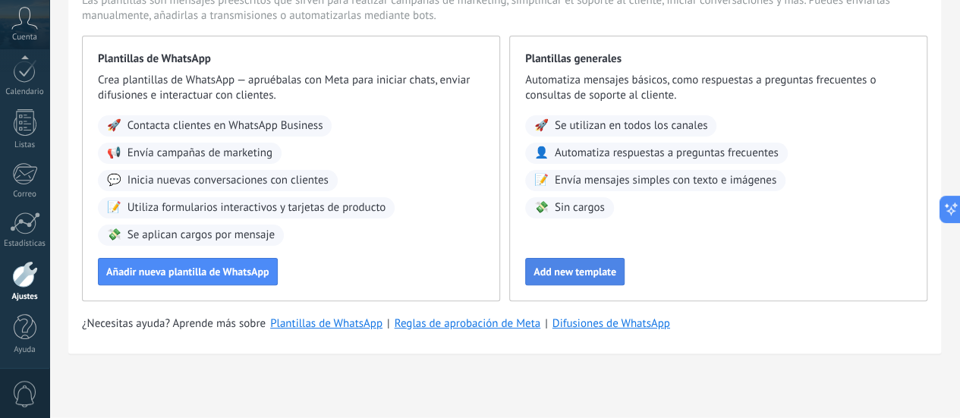
click at [616, 275] on span "Add new template" at bounding box center [574, 271] width 83 height 11
